Goal: Task Accomplishment & Management: Complete application form

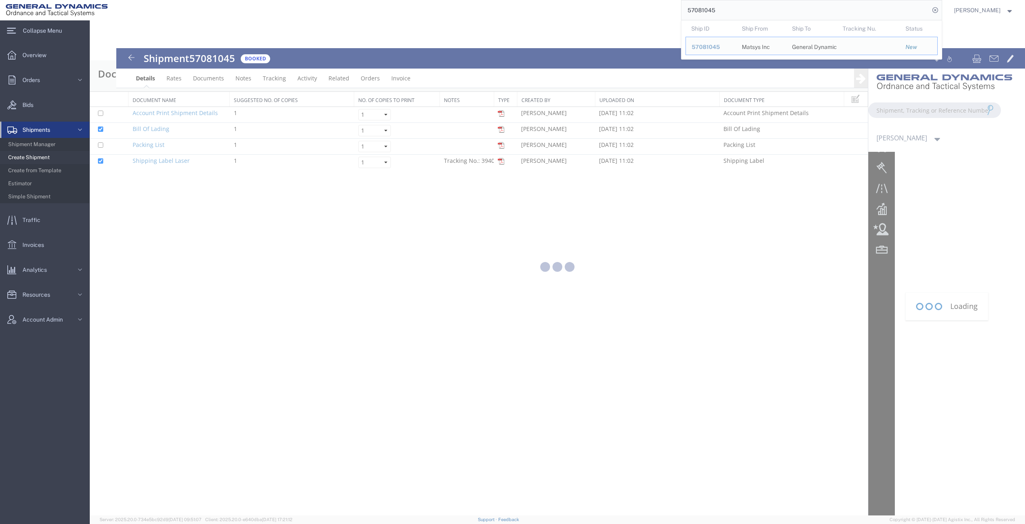
drag, startPoint x: 732, startPoint y: 13, endPoint x: 561, endPoint y: -1, distance: 171.9
click at [561, 0] on html "main_menu Created with Sketch. Collapse Menu Overview Orders Order Manager Crea…" at bounding box center [512, 262] width 1025 height 524
type input "57048630"
drag, startPoint x: 734, startPoint y: 7, endPoint x: 687, endPoint y: 0, distance: 47.0
click at [687, 0] on div "57048630" at bounding box center [527, 10] width 828 height 20
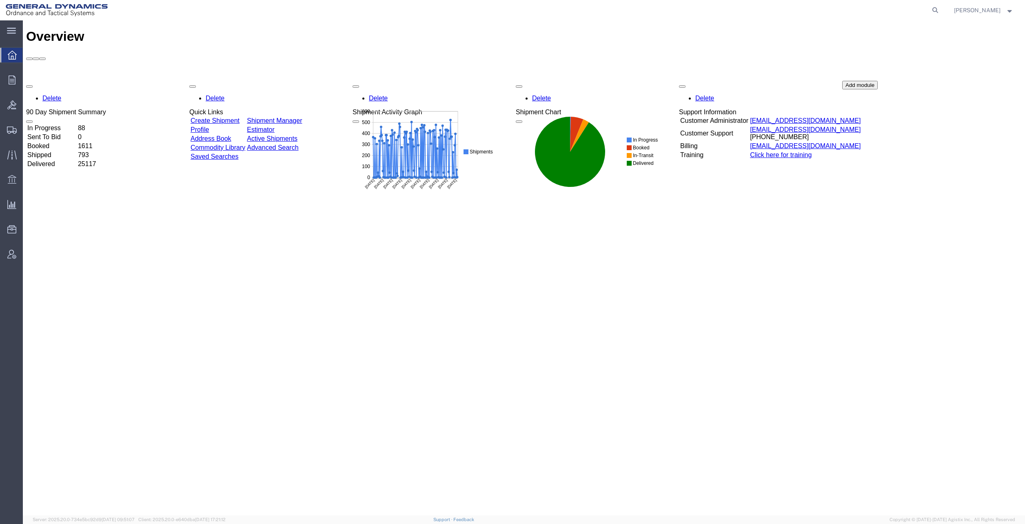
click at [941, 9] on icon at bounding box center [934, 9] width 11 height 11
click at [835, 11] on input "search" at bounding box center [805, 10] width 248 height 20
paste input "57048630"
type input "57048630"
click at [941, 12] on icon at bounding box center [934, 9] width 11 height 11
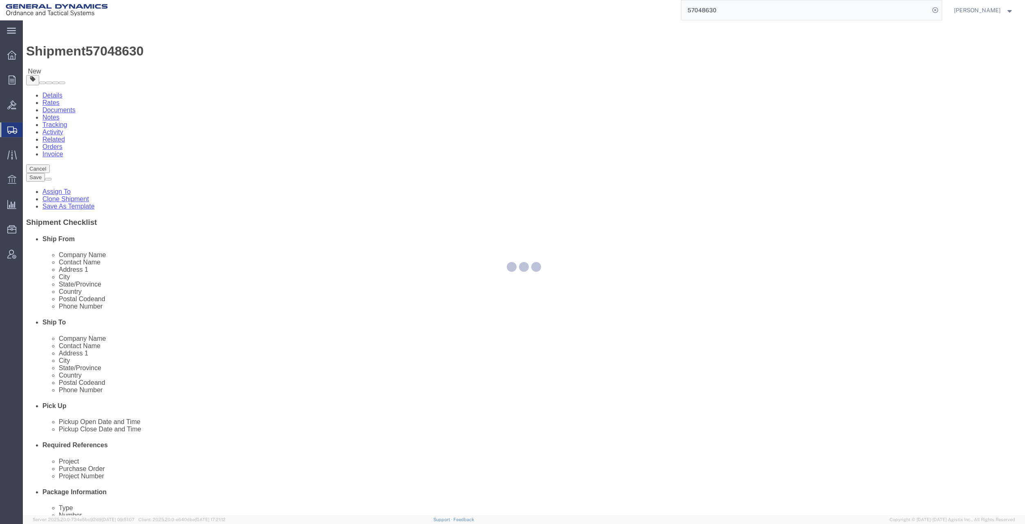
select select
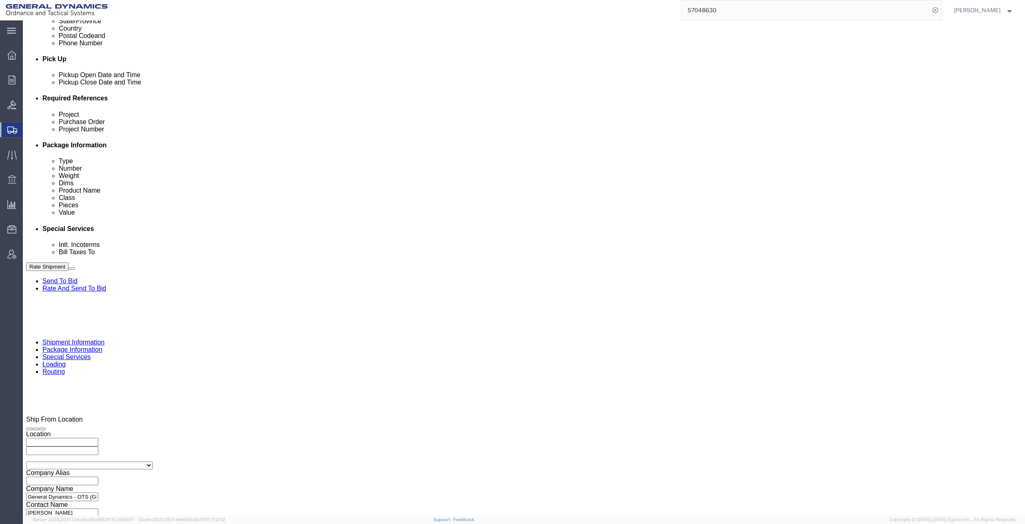
scroll to position [351, 0]
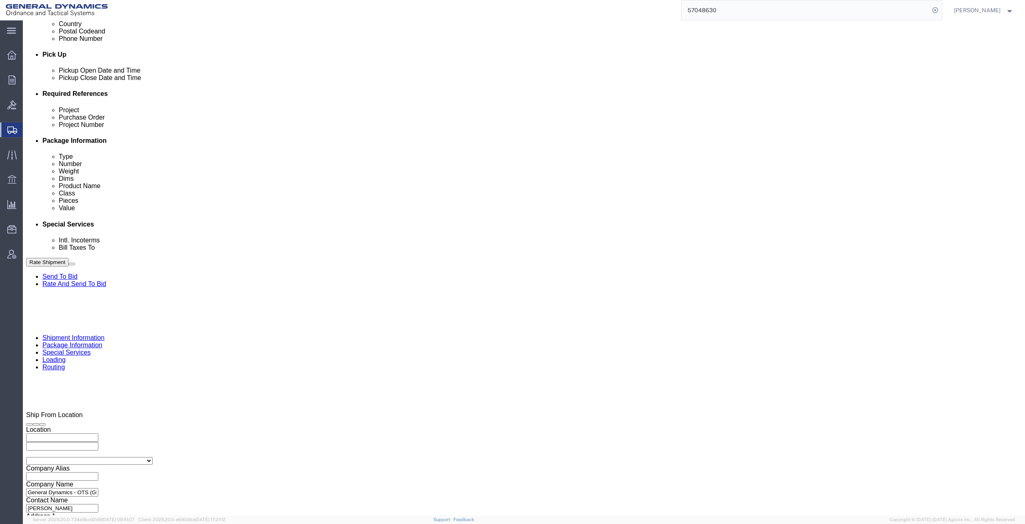
click select "Select Air Less than Truckload Multi-Leg Ocean Freight Rail Small Parcel Truckl…"
select select "TL"
click select "Select Air Less than Truckload Multi-Leg Ocean Freight Rail Small Parcel Truckl…"
click link "Package Information"
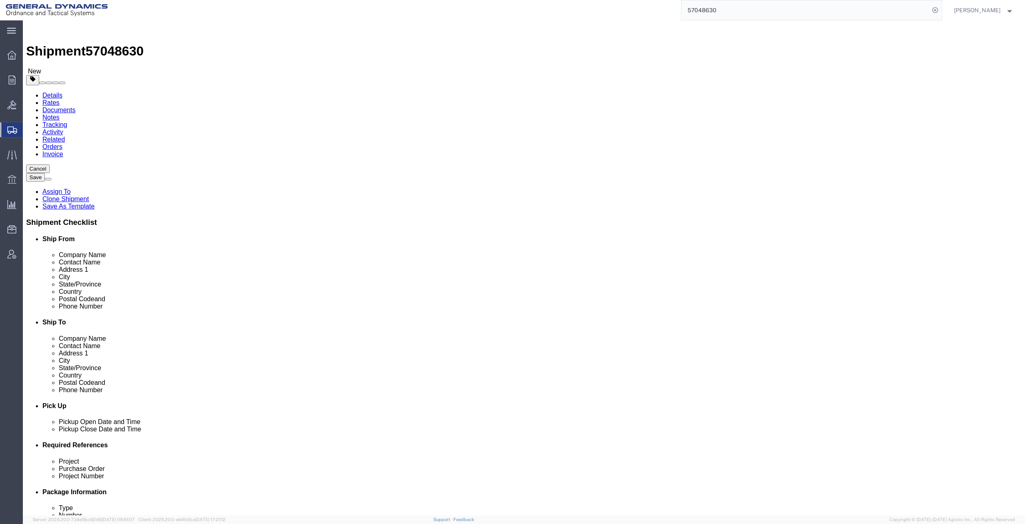
click input "0.00"
type input "450.00"
click button "Rate Shipment"
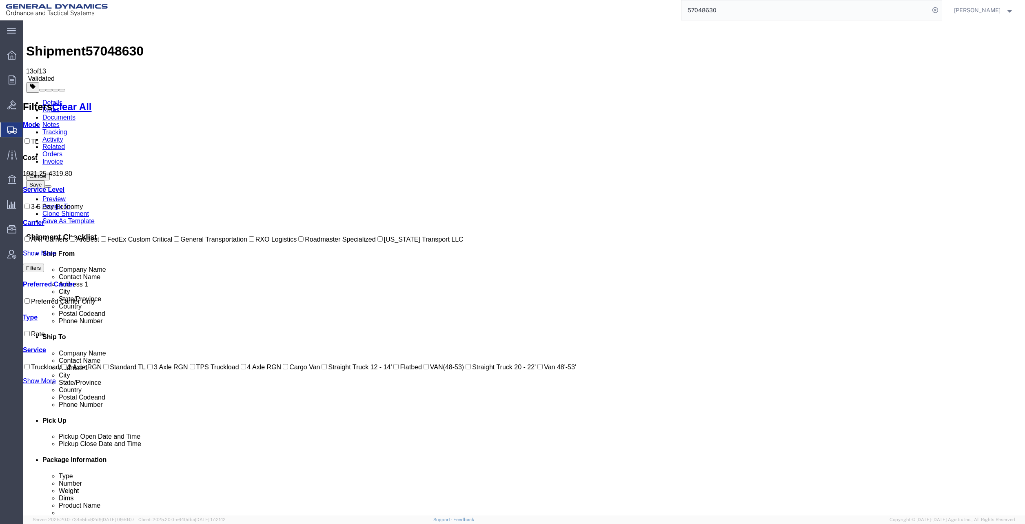
click at [49, 99] on link "Details" at bounding box center [52, 102] width 20 height 7
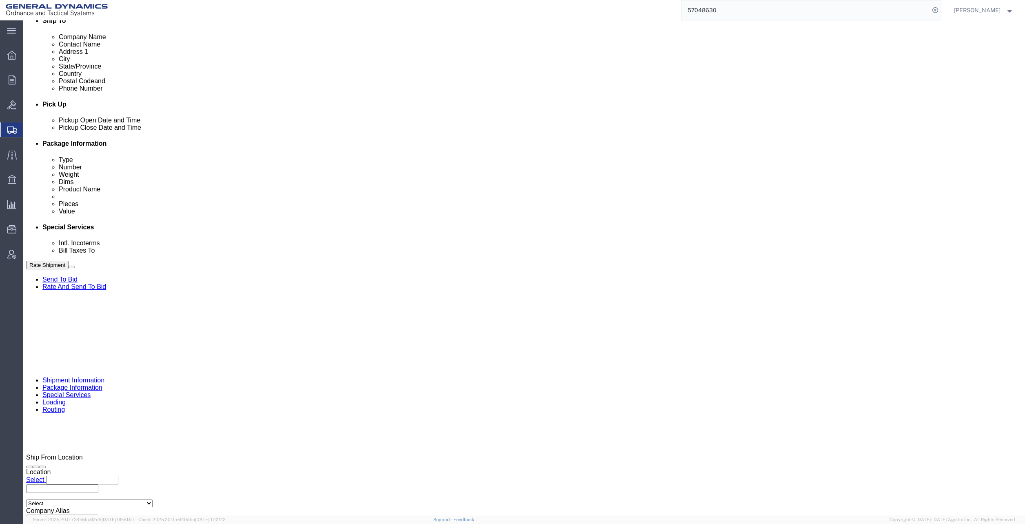
scroll to position [351, 0]
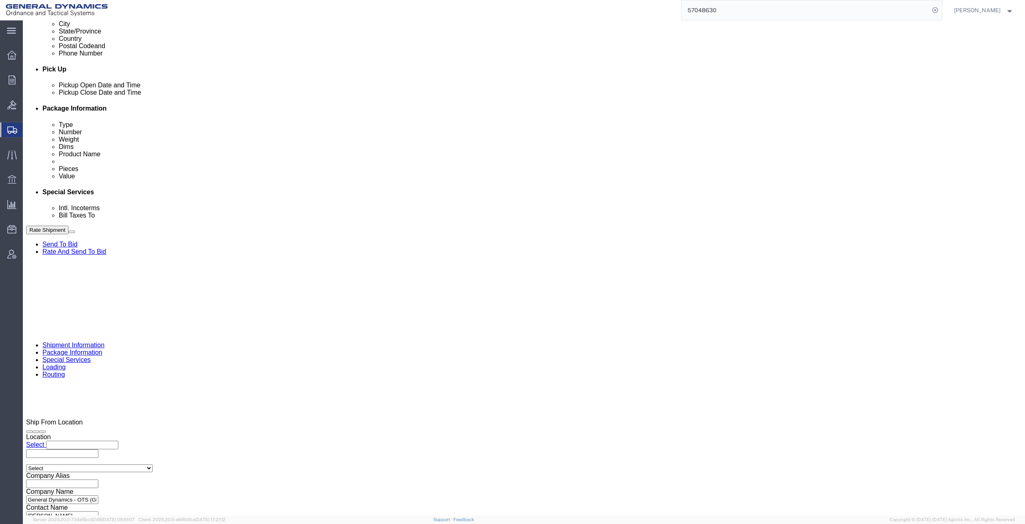
click select "Select Air Less than Truckload Multi-Leg Ocean Freight Rail Small Parcel Truckl…"
select select "LTL"
click select "Select Air Less than Truckload Multi-Leg Ocean Freight Rail Small Parcel Truckl…"
click button "Rate Shipment"
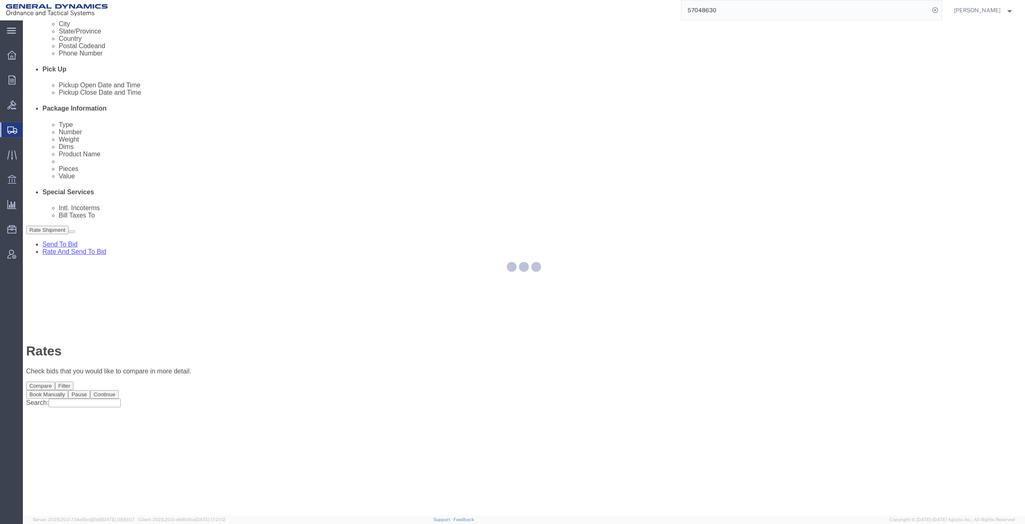
scroll to position [0, 0]
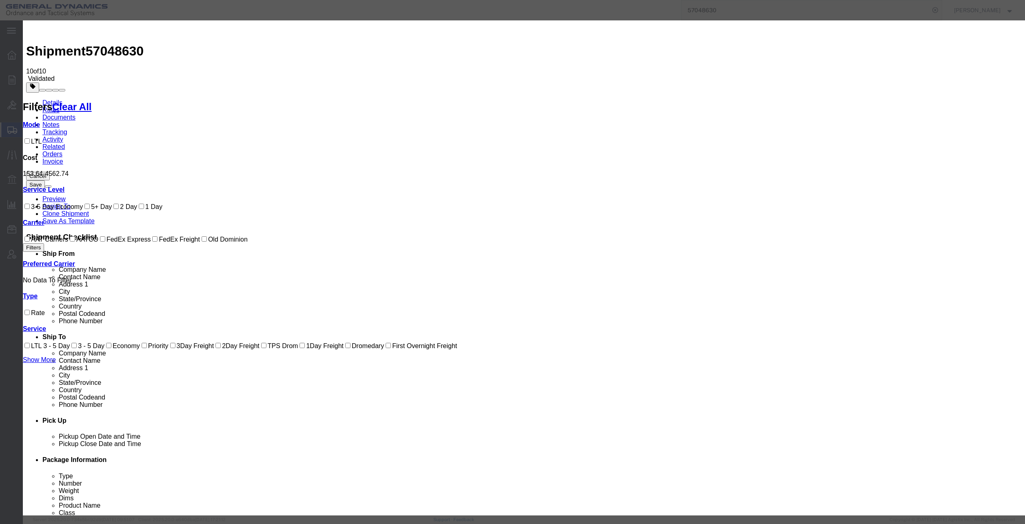
select select "12733"
select select "29612"
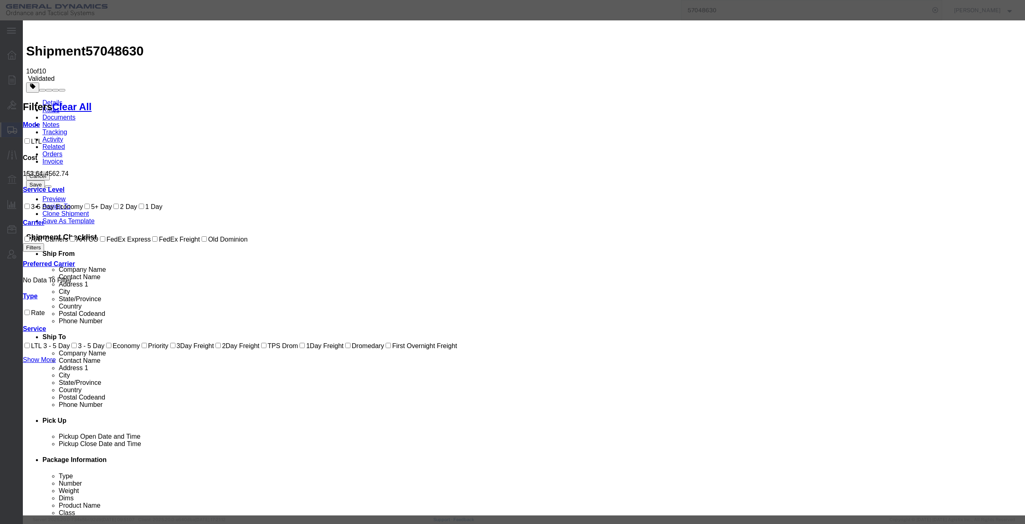
type input "100925"
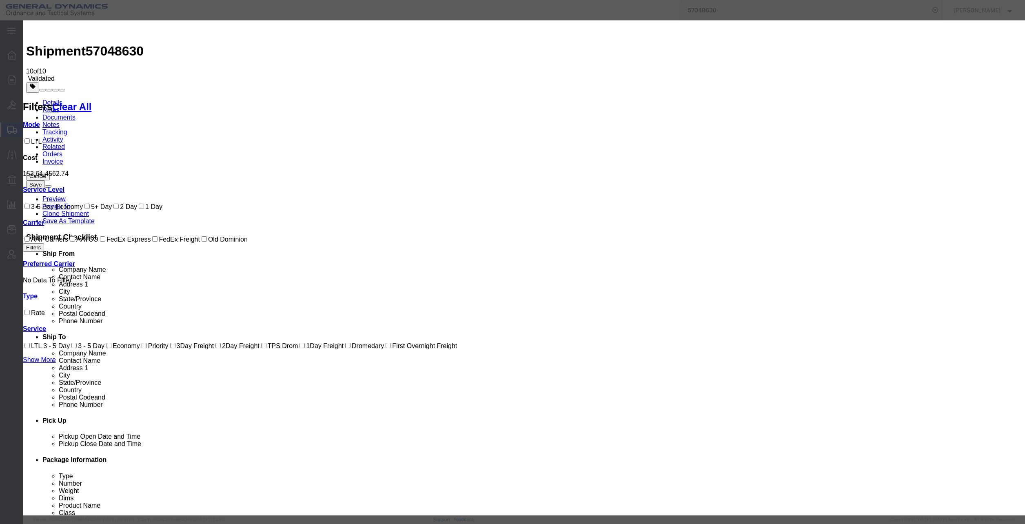
type input "[PERSON_NAME]"
type input "6189939458"
select select "1200"
